Goal: Transaction & Acquisition: Obtain resource

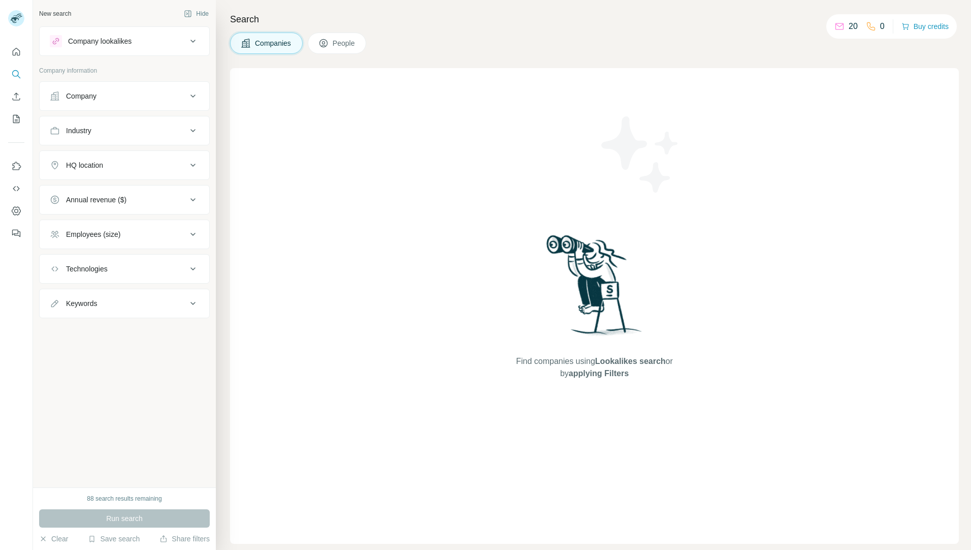
click at [129, 95] on div "Company" at bounding box center [118, 96] width 137 height 10
click at [141, 123] on input "text" at bounding box center [124, 121] width 149 height 18
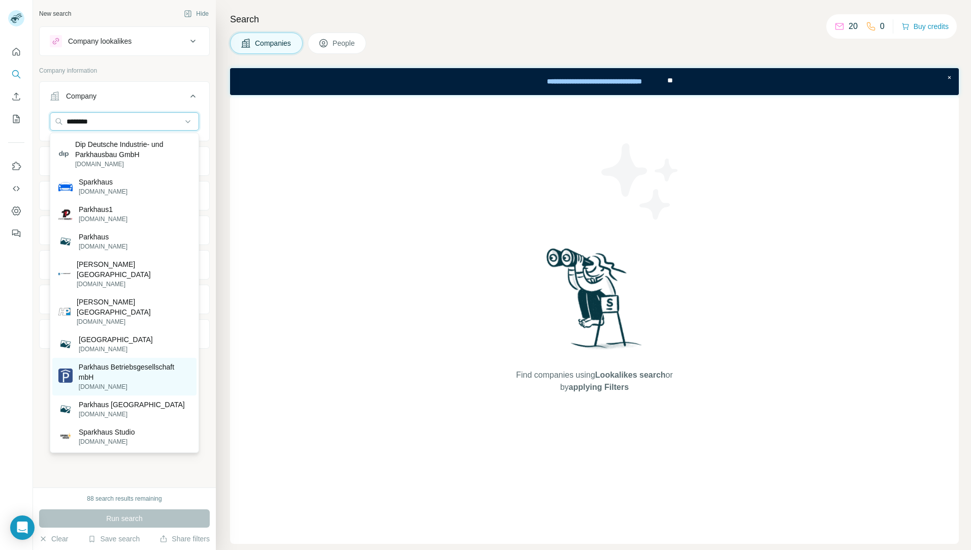
type input "********"
click at [162, 362] on p "Parkhaus Betriebsgesellschaft mbH" at bounding box center [135, 372] width 112 height 20
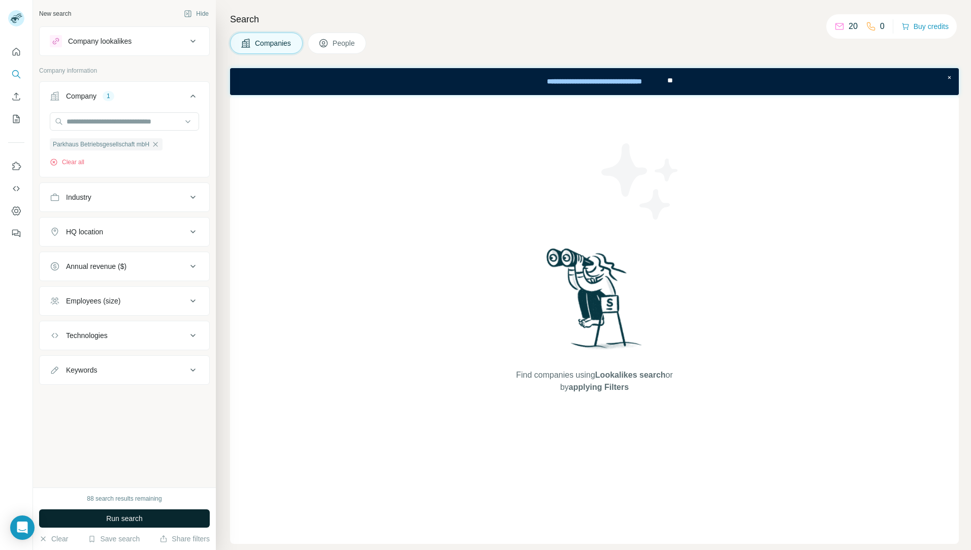
click at [103, 519] on button "Run search" at bounding box center [124, 518] width 171 height 18
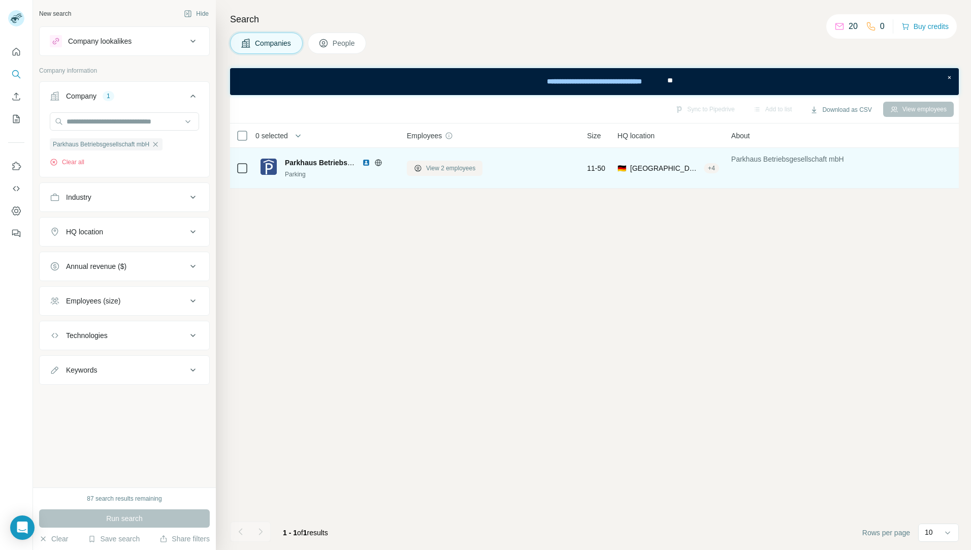
click at [448, 171] on span "View 2 employees" at bounding box center [450, 168] width 49 height 9
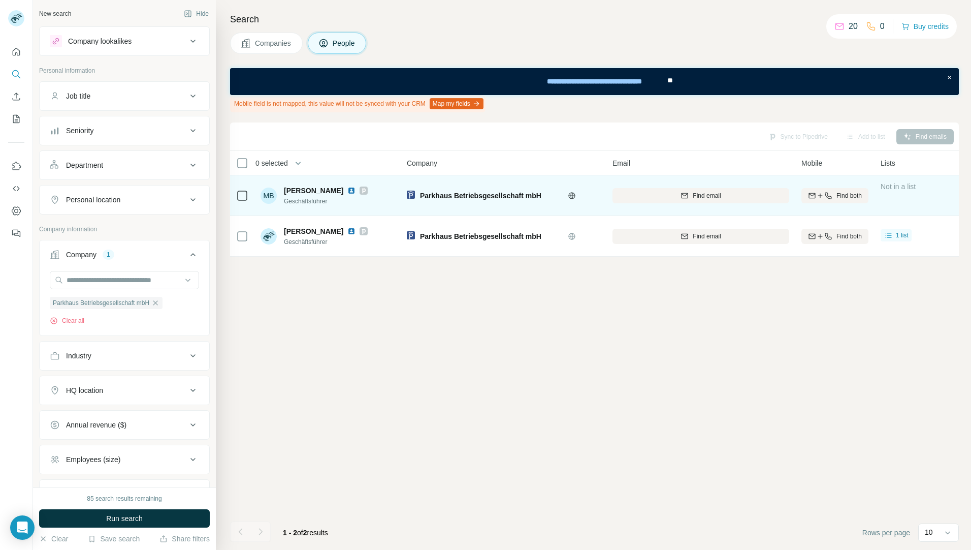
click at [238, 189] on icon at bounding box center [242, 195] width 12 height 12
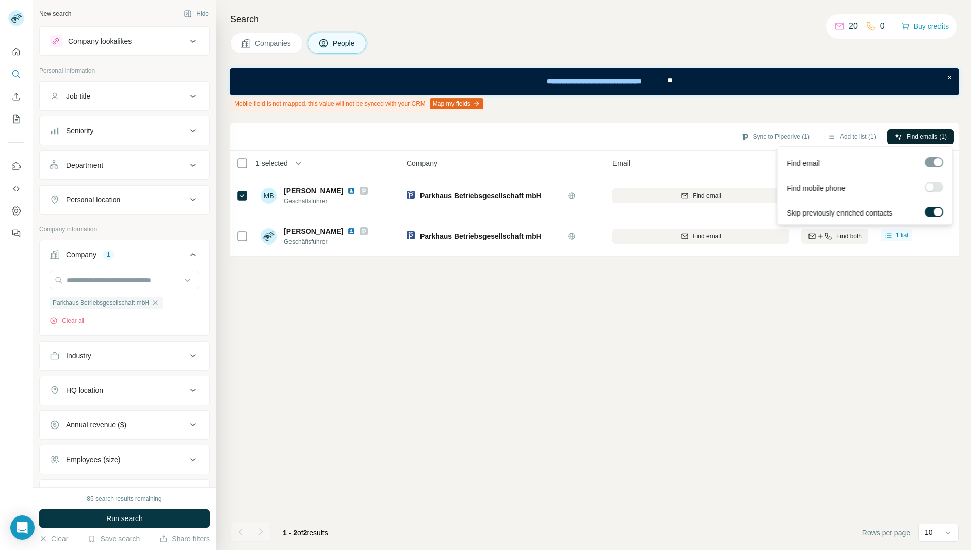
click at [924, 137] on span "Find emails (1)" at bounding box center [927, 136] width 40 height 9
click at [748, 340] on div "Sync to Pipedrive (1) Add to list (1) Find emails (1) 1 selected People Company…" at bounding box center [594, 335] width 729 height 427
click at [776, 358] on div "Sync to Pipedrive (1) Add to list (1) Find emails (1) 1 selected People Company…" at bounding box center [594, 335] width 729 height 427
click at [924, 132] on span "Find emails (1)" at bounding box center [927, 136] width 40 height 9
click at [823, 345] on div "Sync to Pipedrive (1) Add to list (1) Find emails (1) 1 selected People Company…" at bounding box center [594, 335] width 729 height 427
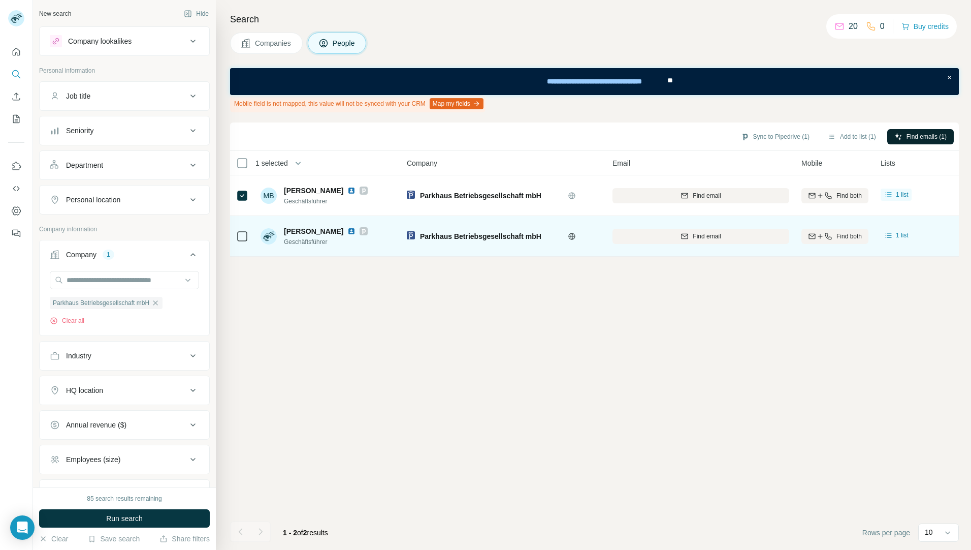
click at [247, 238] on icon at bounding box center [242, 236] width 12 height 12
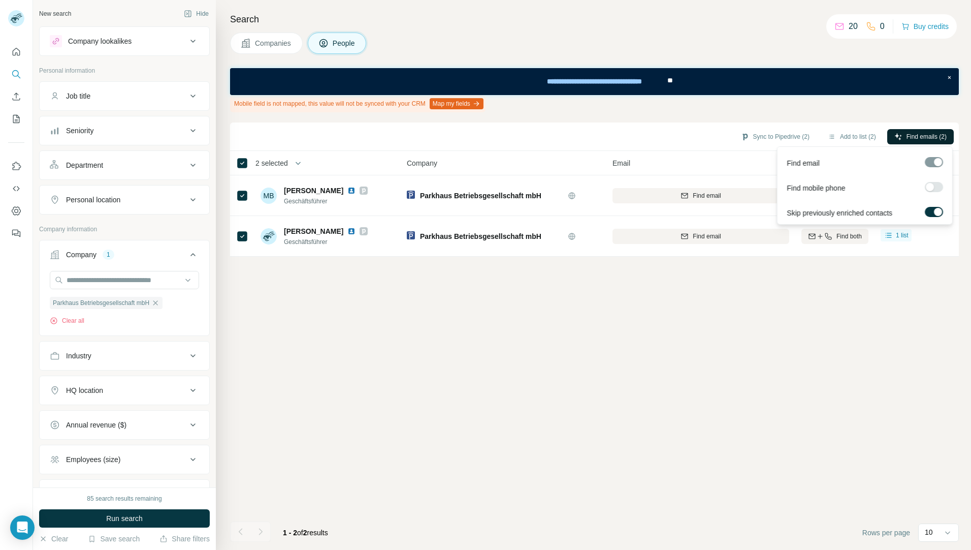
click at [912, 136] on span "Find emails (2)" at bounding box center [927, 136] width 40 height 9
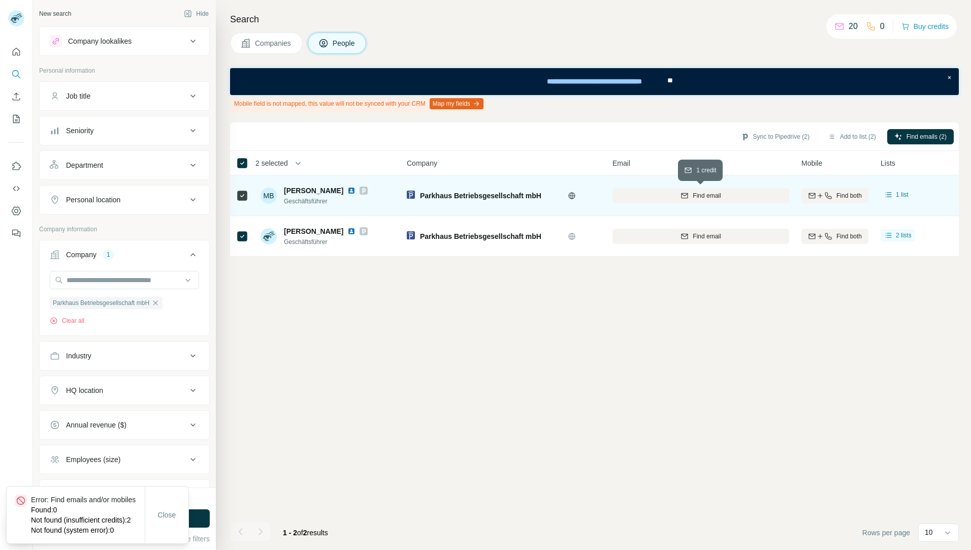
click at [690, 198] on div "Find email" at bounding box center [701, 195] width 177 height 9
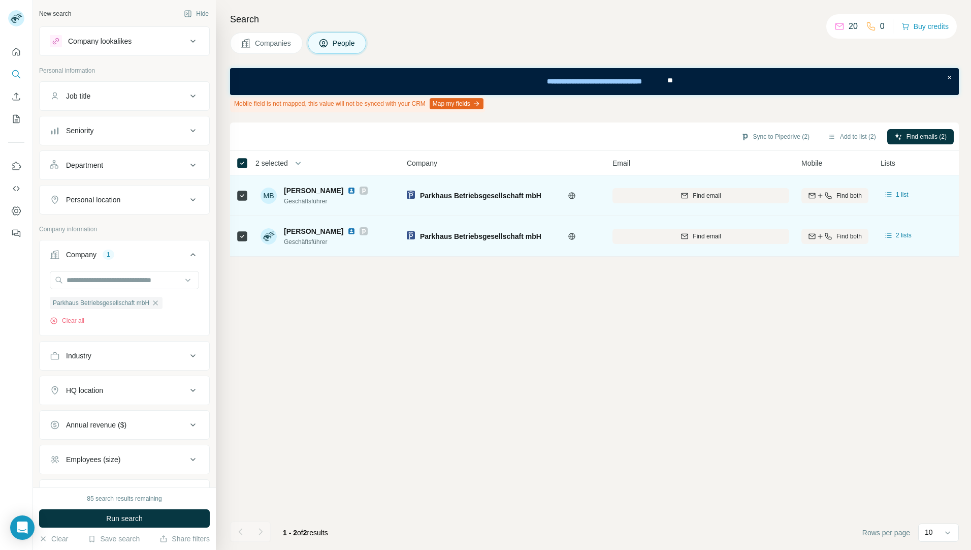
click at [710, 245] on div "Find email" at bounding box center [701, 236] width 177 height 28
click at [712, 234] on span "Find email" at bounding box center [707, 236] width 28 height 9
click at [902, 196] on span "1 list" at bounding box center [902, 194] width 13 height 9
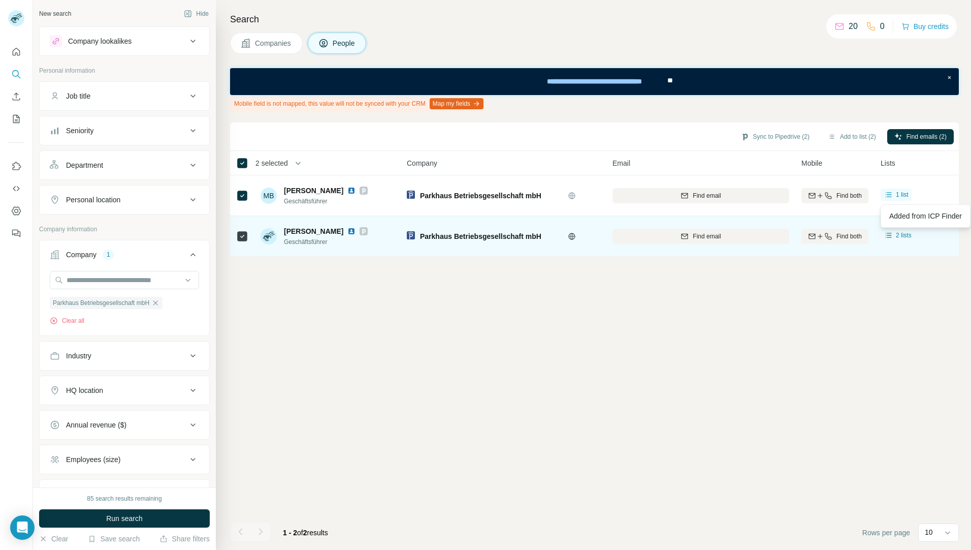
click at [802, 325] on div "Sync to Pipedrive (2) Add to list (2) Find emails (2) 2 selected People Company…" at bounding box center [594, 335] width 729 height 427
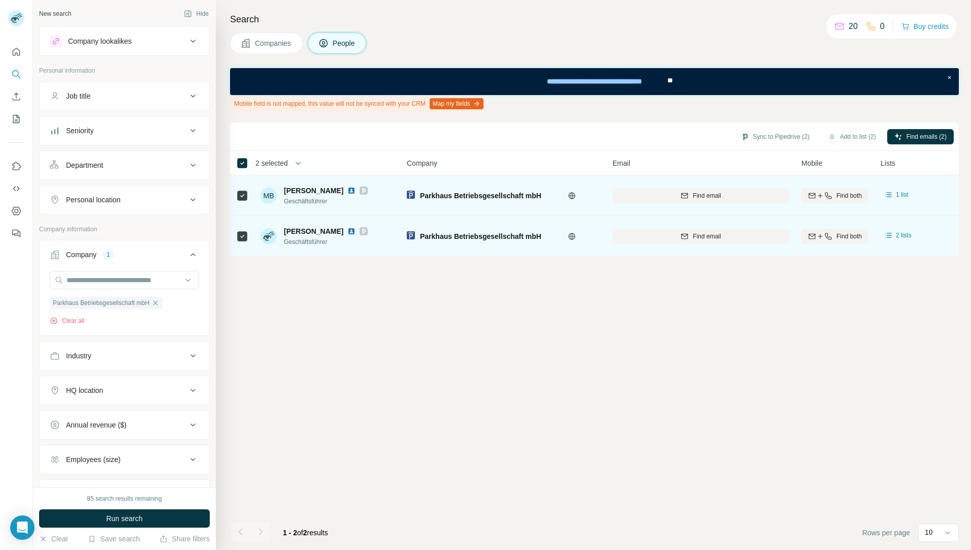
click at [575, 195] on icon at bounding box center [571, 195] width 7 height 1
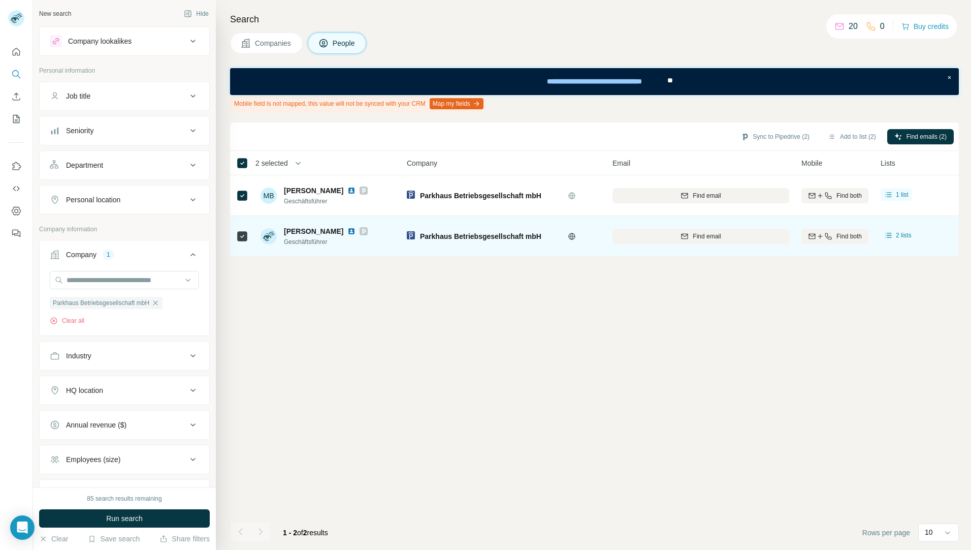
click at [521, 366] on div "Sync to Pipedrive (2) Add to list (2) Find emails (2) 2 selected People Company…" at bounding box center [594, 335] width 729 height 427
click at [610, 393] on div "Sync to Pipedrive (2) Add to list (2) Find emails (2) 2 selected People Company…" at bounding box center [594, 335] width 729 height 427
